Goal: Information Seeking & Learning: Learn about a topic

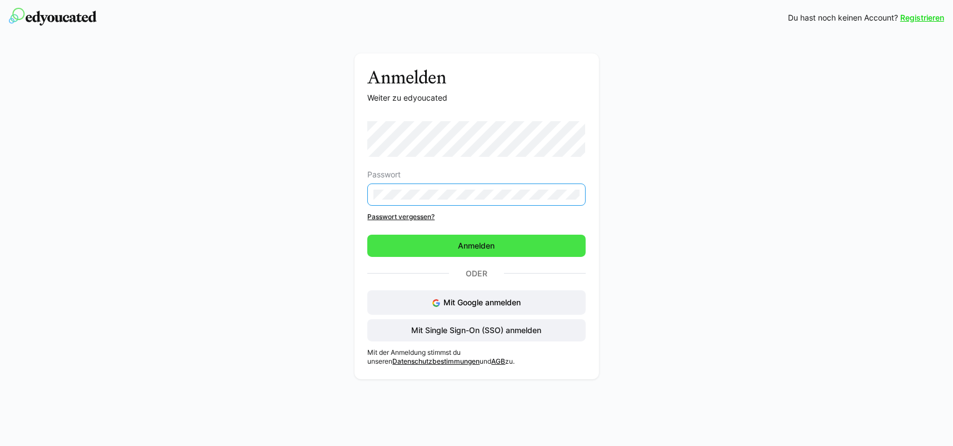
click at [472, 244] on span "Anmelden" at bounding box center [477, 245] width 40 height 11
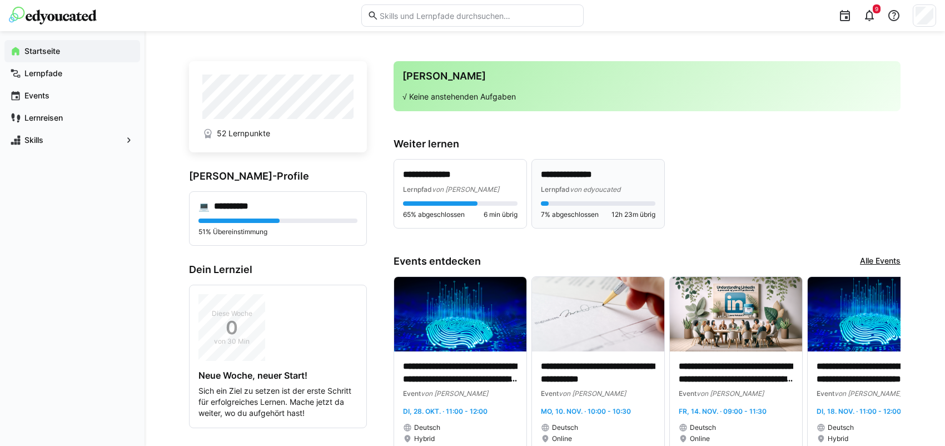
click at [572, 170] on p "**********" at bounding box center [598, 174] width 114 height 13
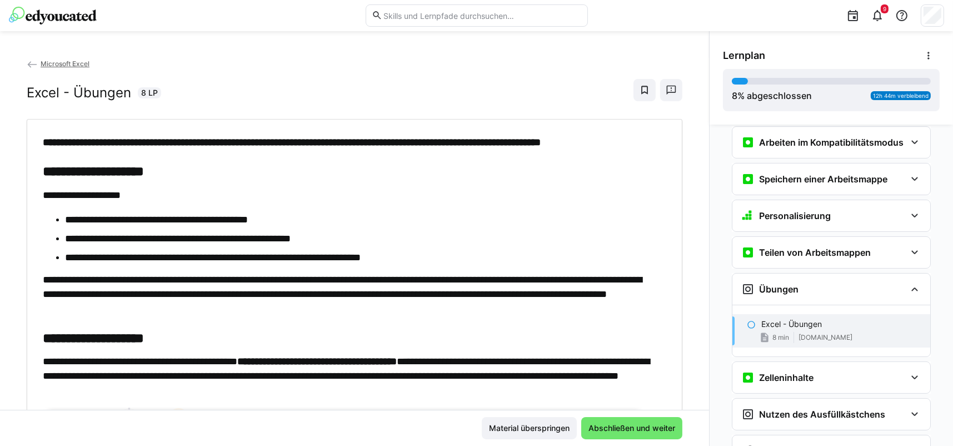
scroll to position [197, 0]
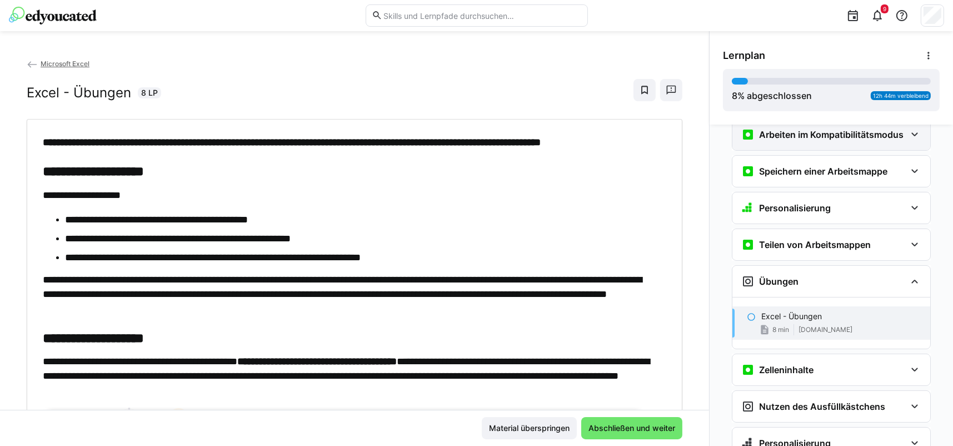
click at [908, 134] on eds-icon at bounding box center [914, 134] width 13 height 13
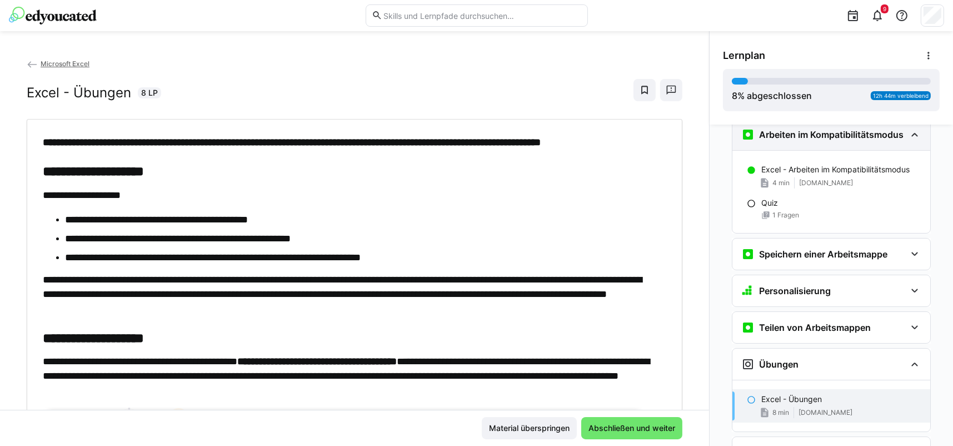
click at [908, 133] on eds-icon at bounding box center [914, 134] width 13 height 13
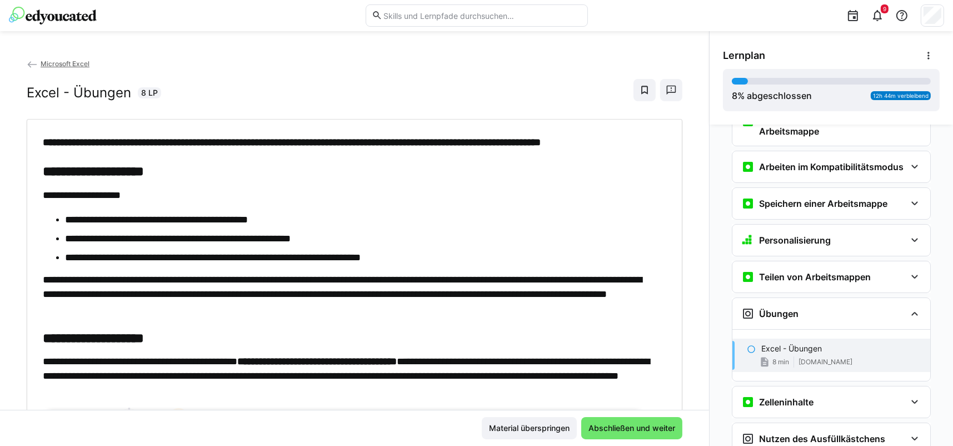
scroll to position [21, 0]
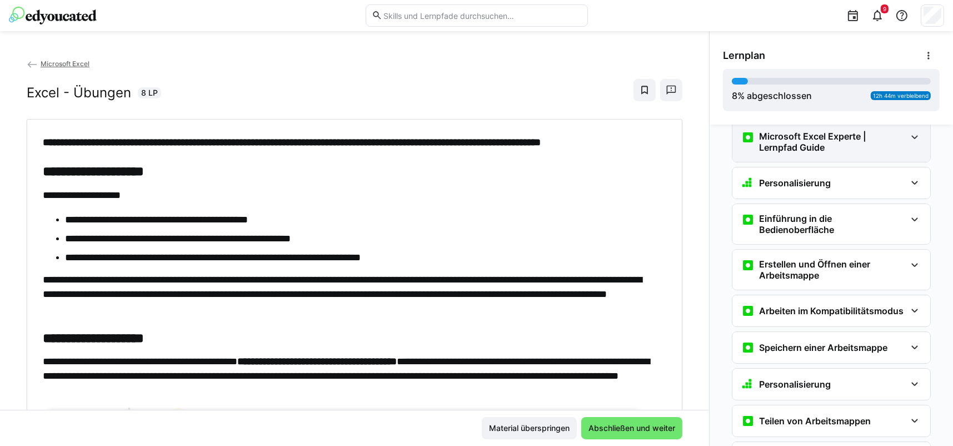
click at [908, 136] on eds-icon at bounding box center [914, 137] width 13 height 13
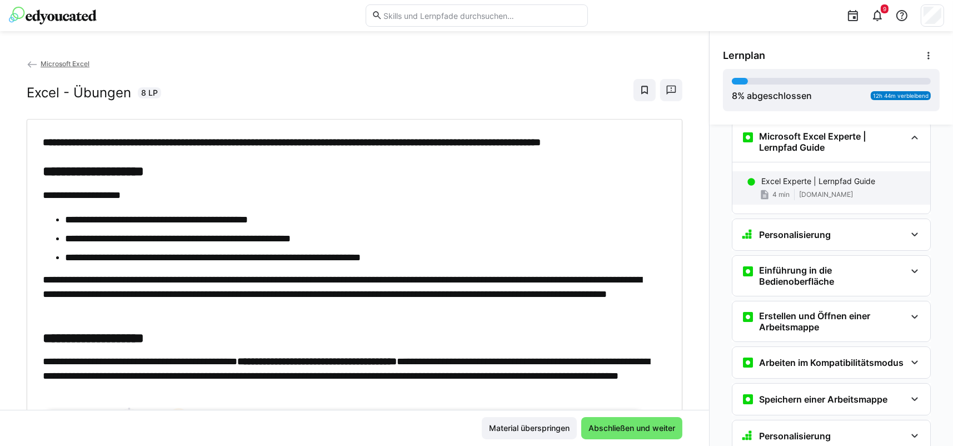
click at [791, 180] on p "Excel Experte | Lernpfad Guide" at bounding box center [818, 181] width 114 height 11
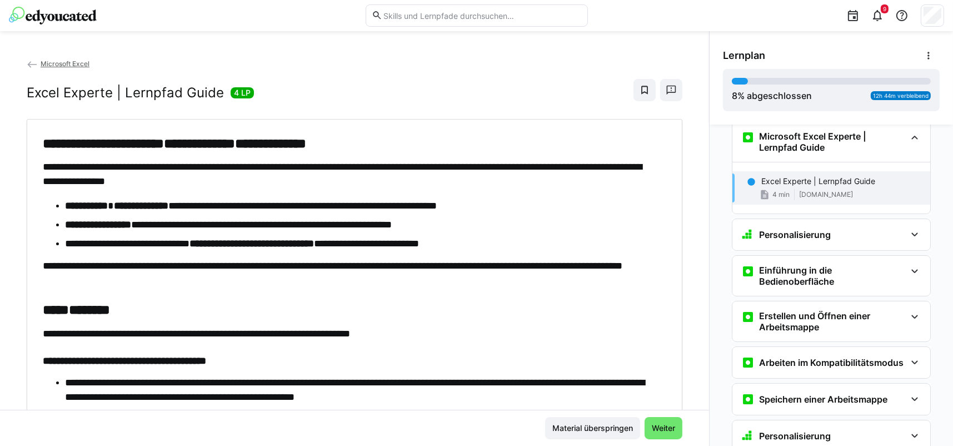
scroll to position [18, 0]
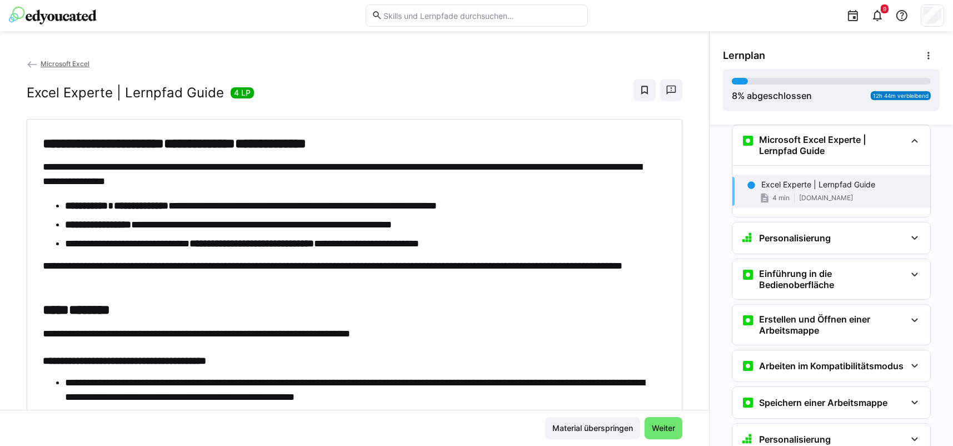
click at [787, 197] on div "4 min [DOMAIN_NAME]" at bounding box center [841, 197] width 160 height 11
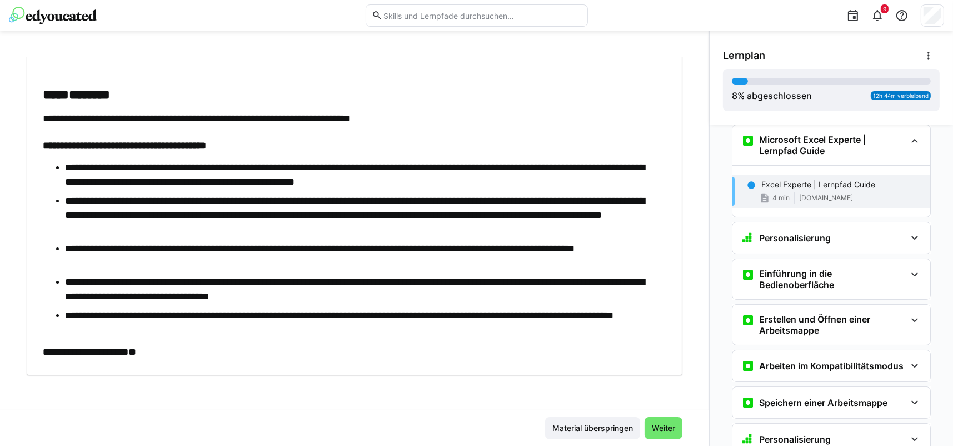
click at [403, 293] on li "**********" at bounding box center [360, 288] width 591 height 29
click at [659, 428] on span "Weiter" at bounding box center [663, 427] width 27 height 11
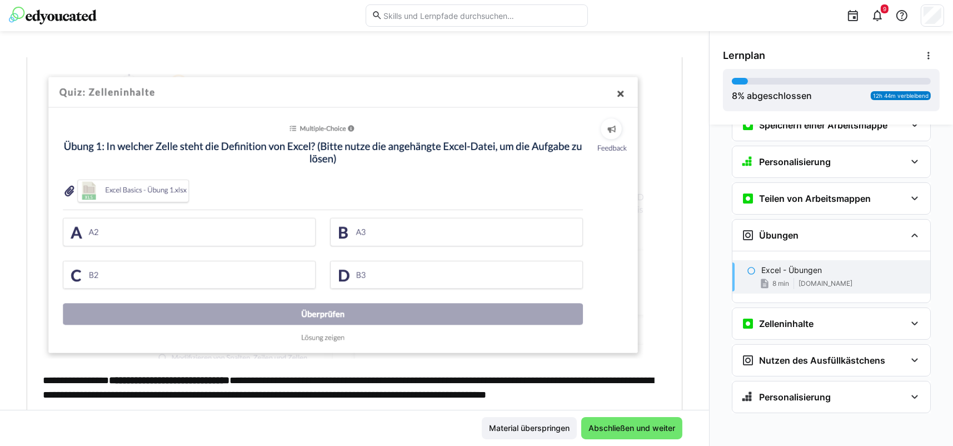
scroll to position [326, 0]
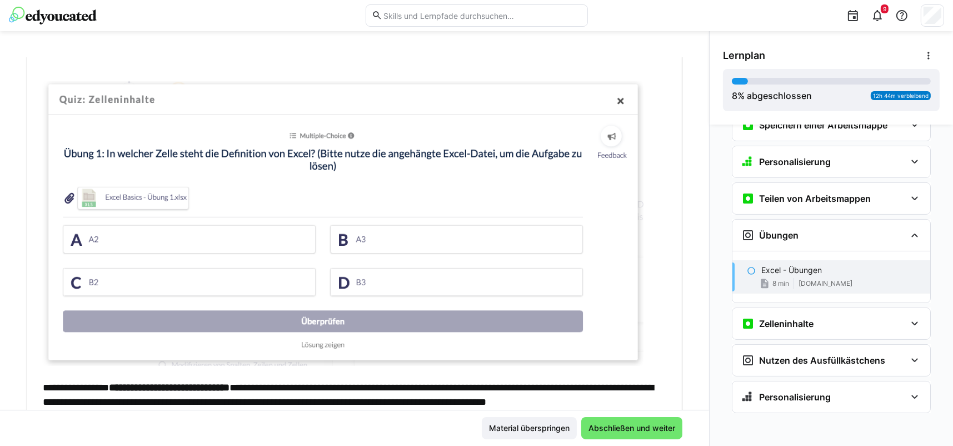
click at [136, 197] on img at bounding box center [343, 223] width 601 height 284
click at [678, 294] on div "**********" at bounding box center [354, 234] width 709 height 352
click at [100, 190] on img at bounding box center [343, 223] width 601 height 284
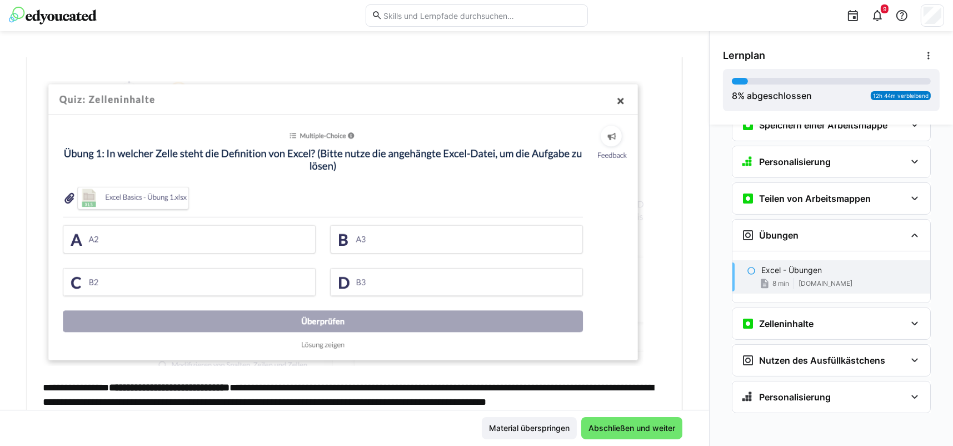
scroll to position [271, 0]
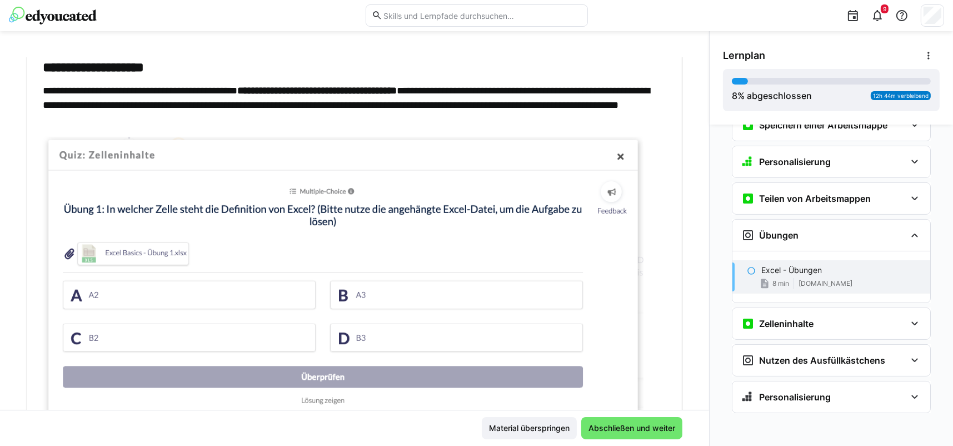
click at [69, 250] on img at bounding box center [343, 279] width 601 height 284
click at [126, 258] on img at bounding box center [343, 279] width 601 height 284
drag, startPoint x: 150, startPoint y: 254, endPoint x: 103, endPoint y: 253, distance: 46.7
click at [103, 253] on img at bounding box center [343, 279] width 601 height 284
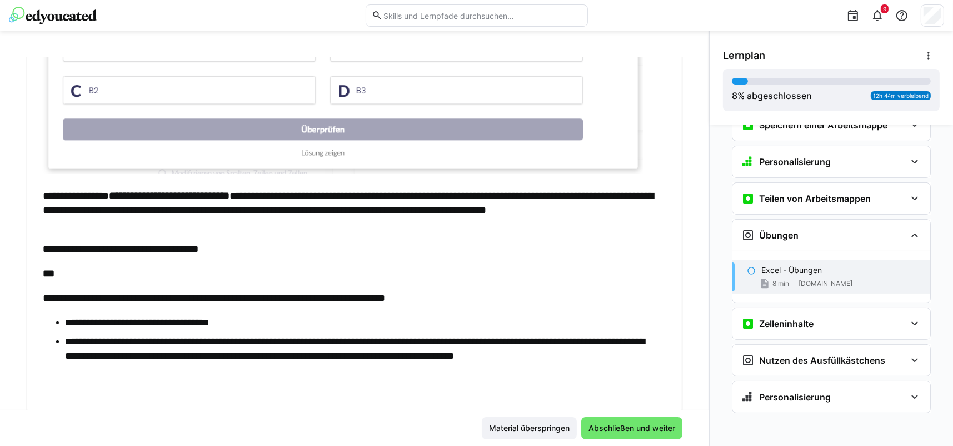
scroll to position [555, 0]
